Goal: Find specific page/section: Find specific page/section

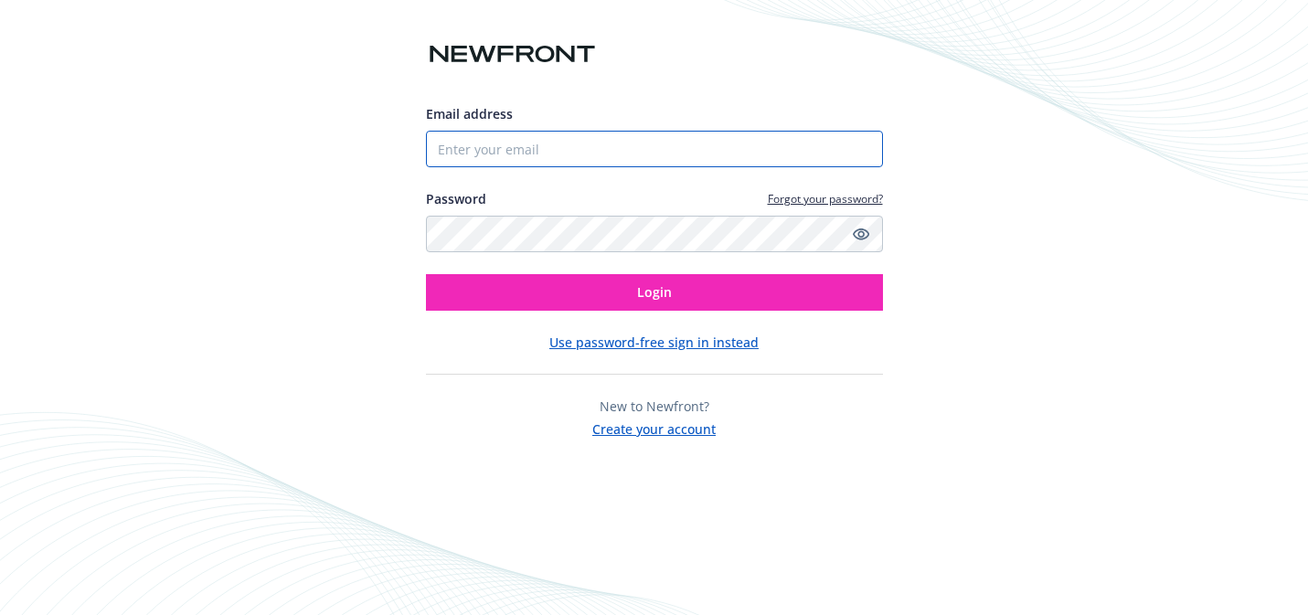
click at [569, 157] on input "Email address" at bounding box center [654, 149] width 457 height 37
type input "[EMAIL_ADDRESS][DOMAIN_NAME]"
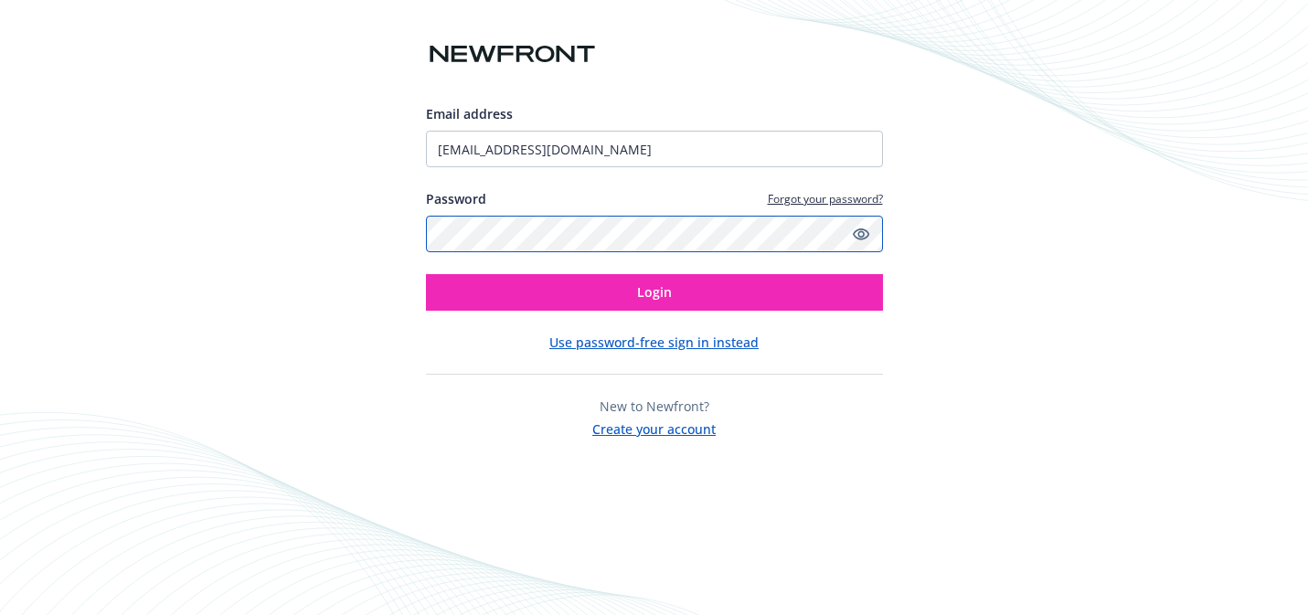
click at [426, 274] on button "Login" at bounding box center [654, 292] width 457 height 37
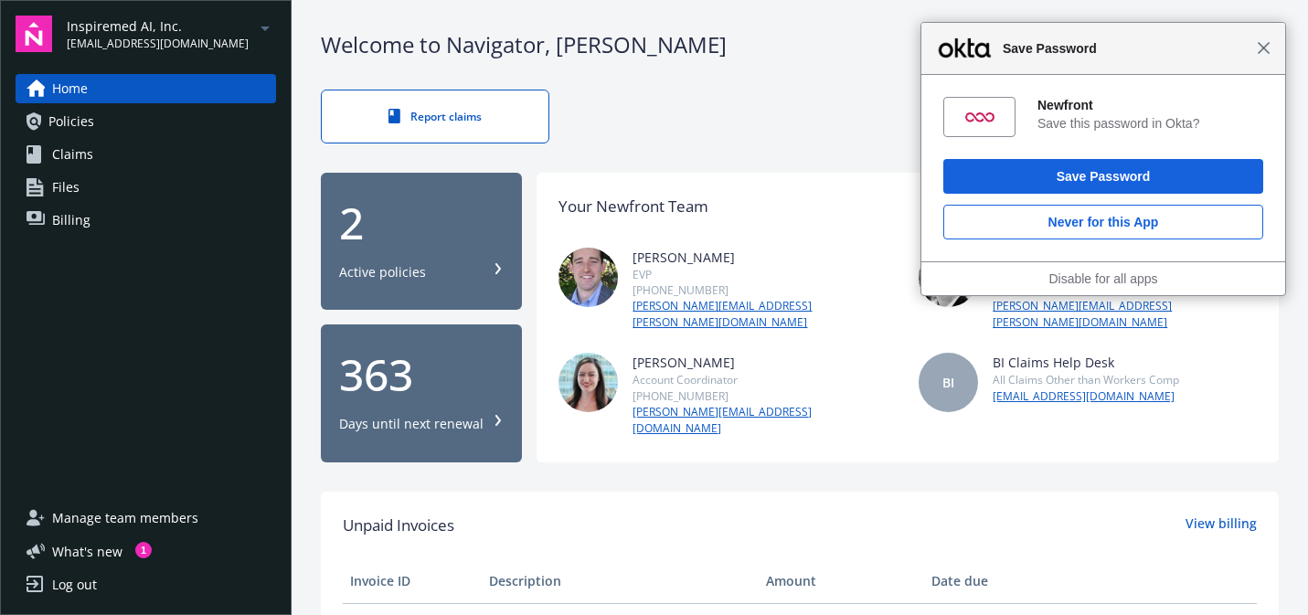
click at [1265, 47] on span "Close" at bounding box center [1264, 48] width 14 height 14
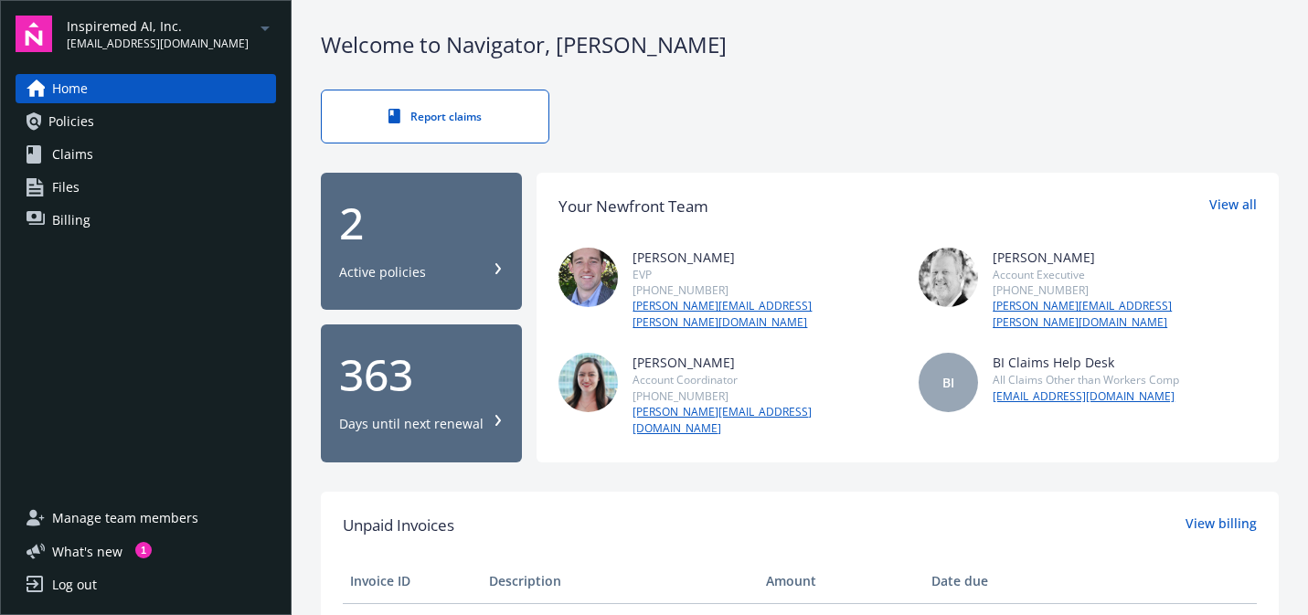
click at [80, 23] on span "Inspiremed AI, Inc." at bounding box center [158, 25] width 182 height 19
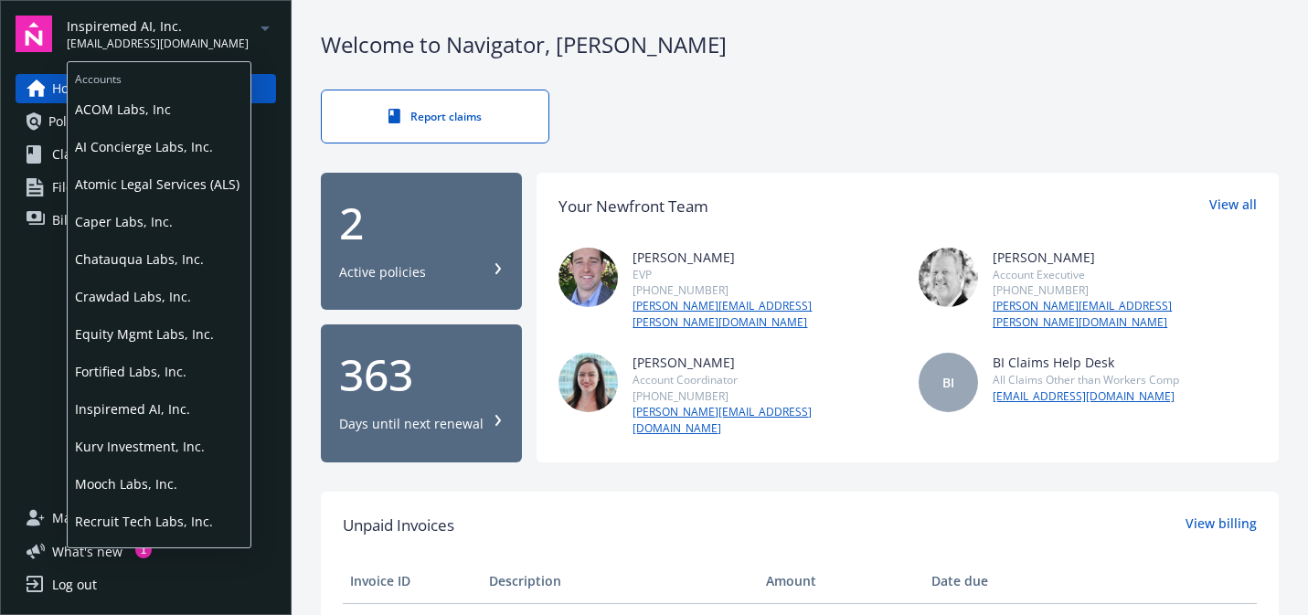
click at [151, 474] on span "Mooch Labs, Inc." at bounding box center [159, 483] width 168 height 37
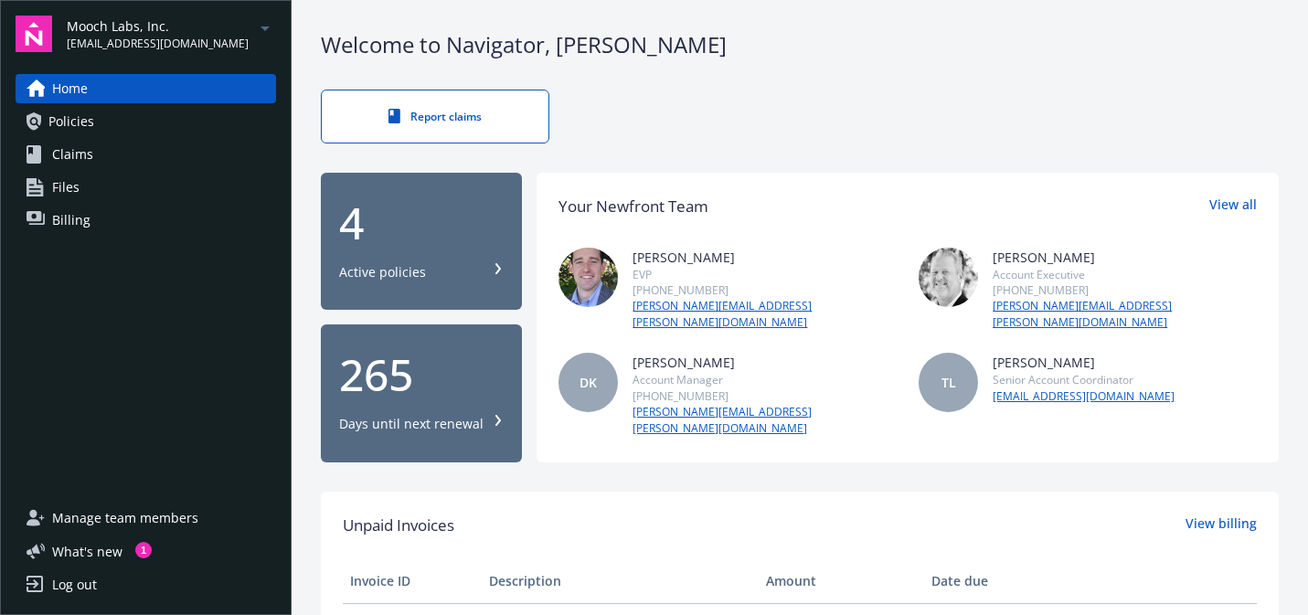
click at [67, 123] on span "Policies" at bounding box center [71, 121] width 46 height 29
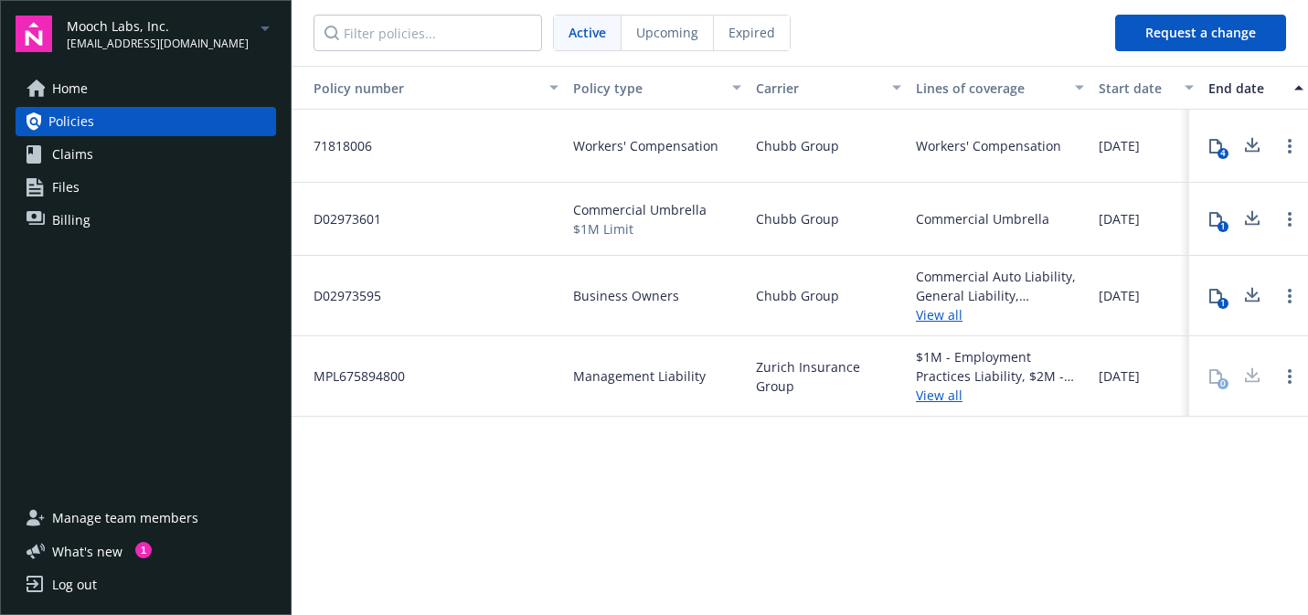
click at [1140, 365] on div "06/10/2025" at bounding box center [1147, 376] width 110 height 80
click at [1150, 387] on div "06/10/2025" at bounding box center [1147, 376] width 110 height 80
